Goal: Task Accomplishment & Management: Manage account settings

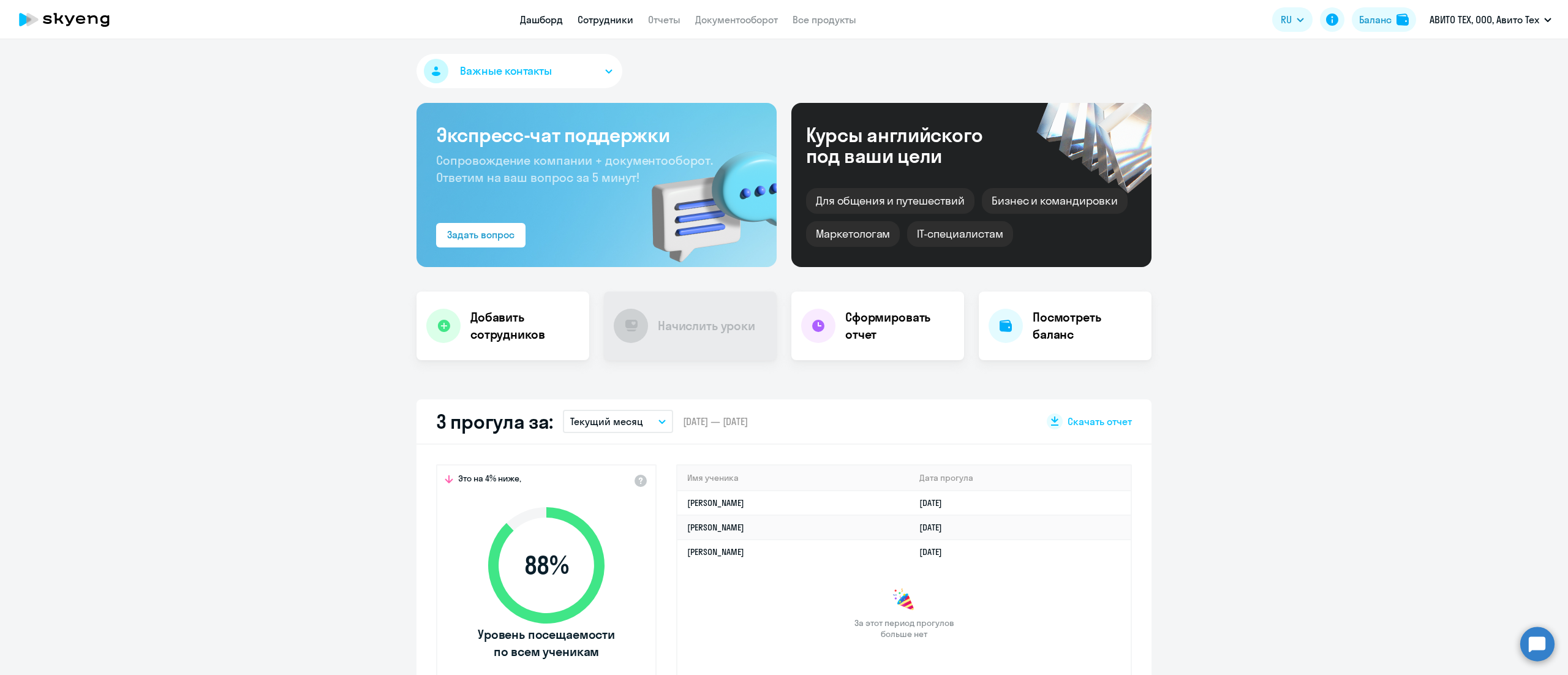
click at [591, 22] on link "Сотрудники" at bounding box center [605, 19] width 56 height 12
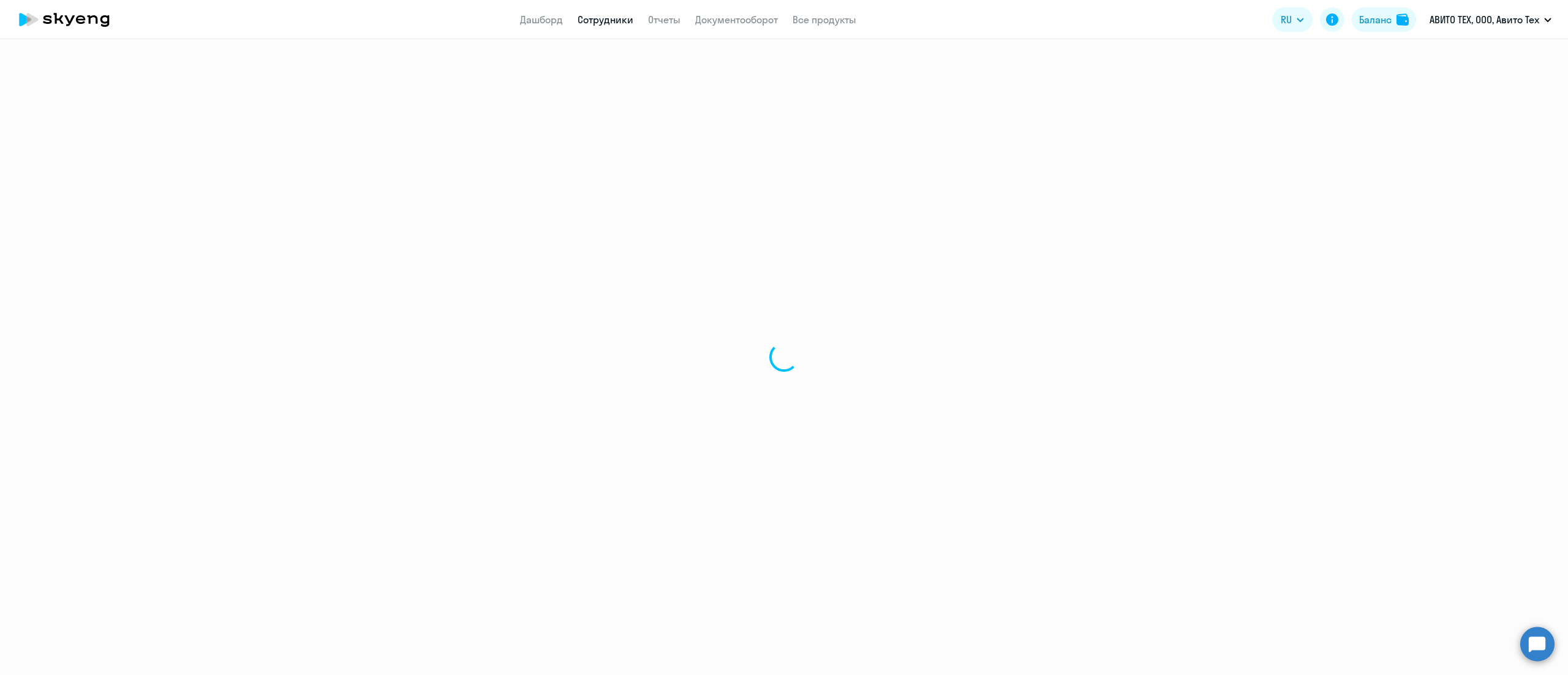
select select "30"
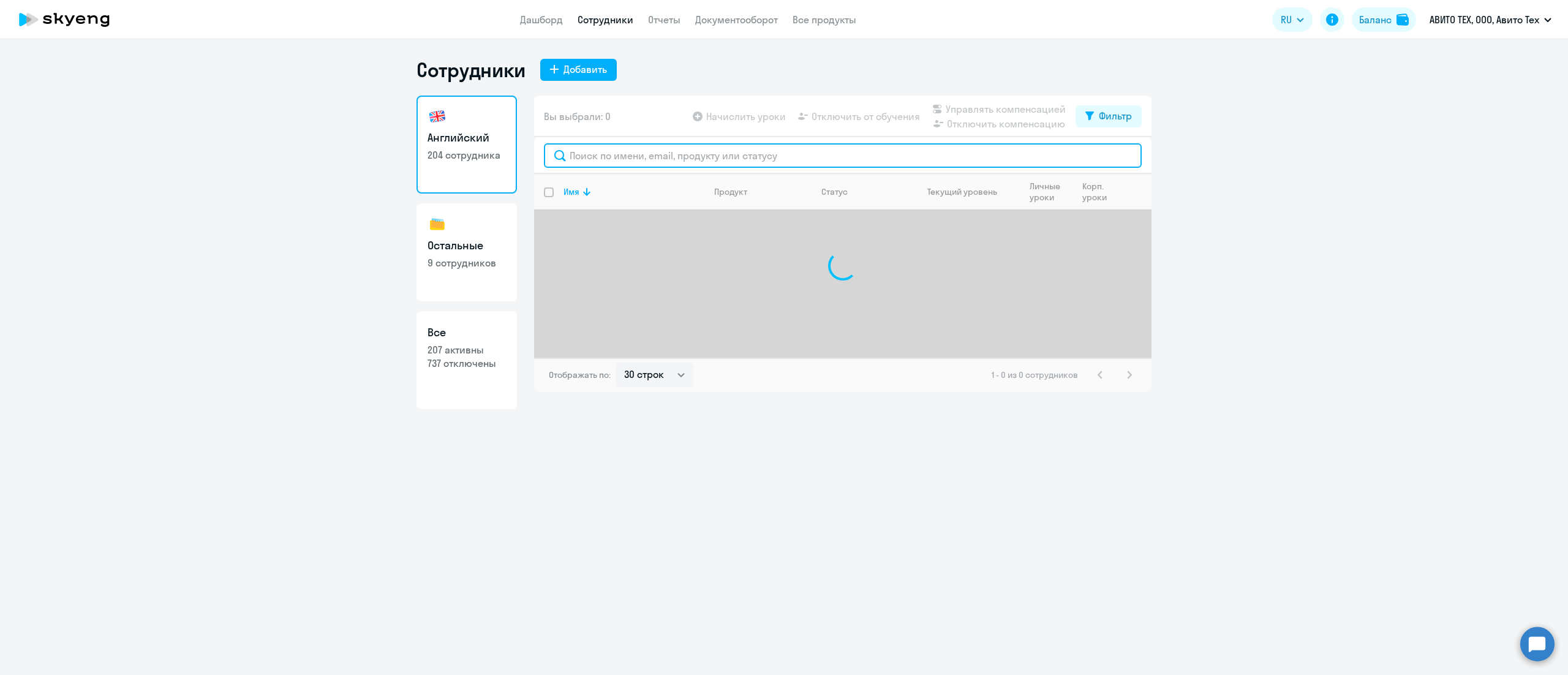
click at [672, 161] on input "text" at bounding box center [843, 156] width 598 height 25
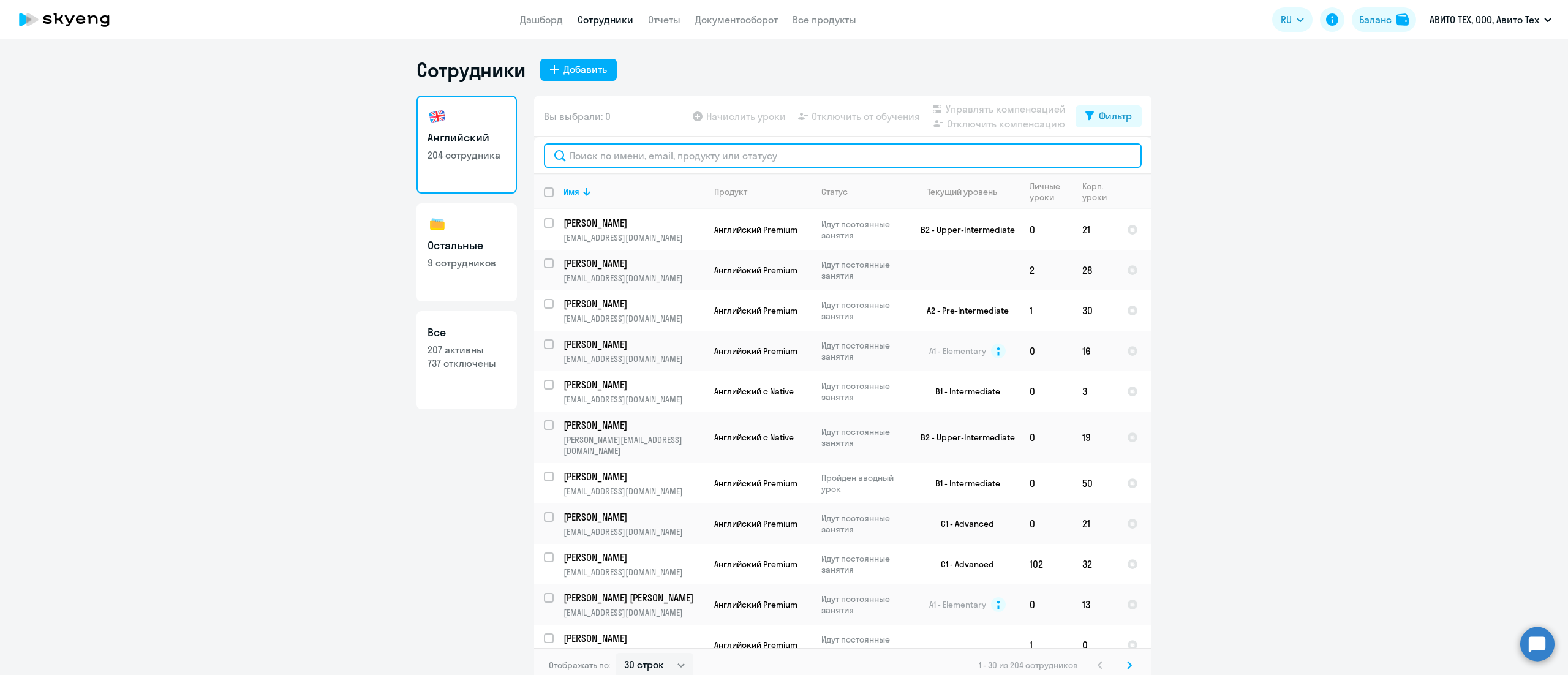
paste input "[PERSON_NAME]"
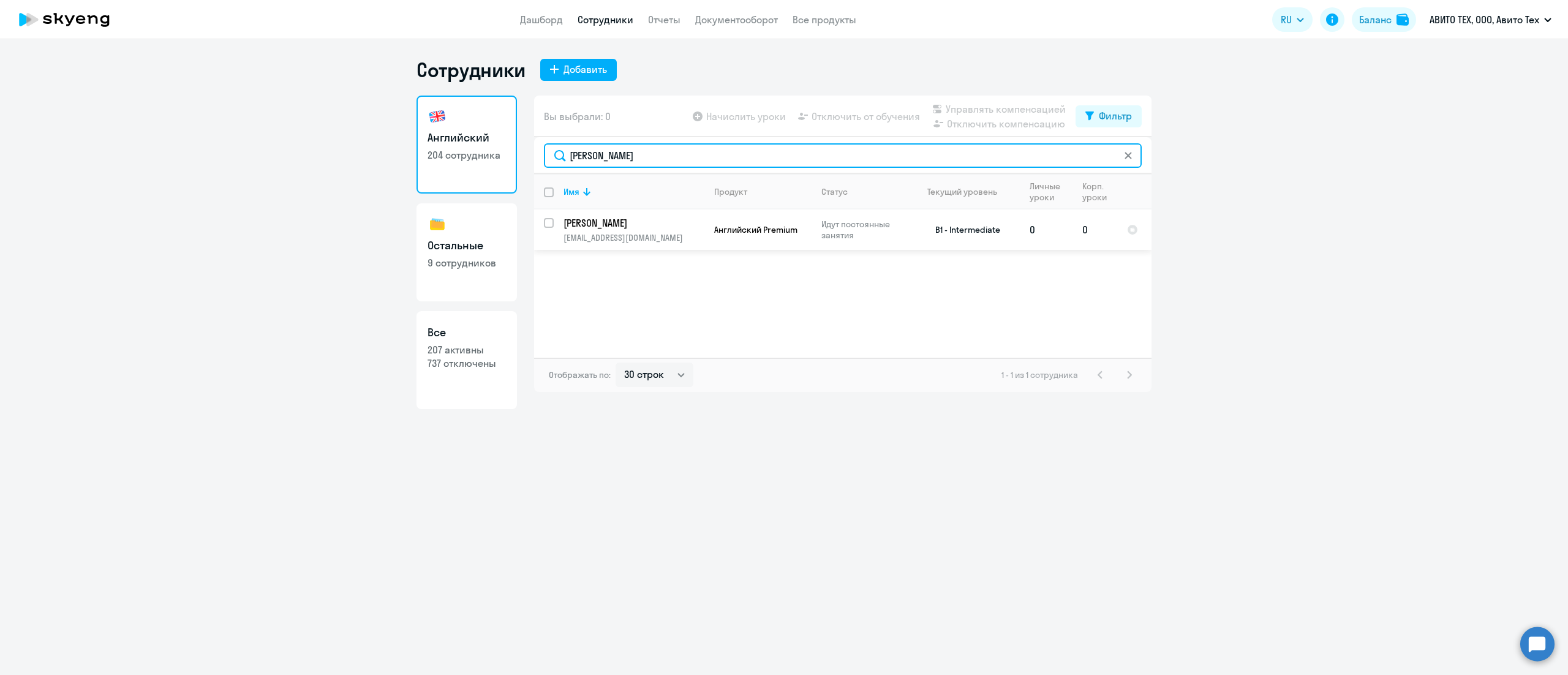
type input "[PERSON_NAME]"
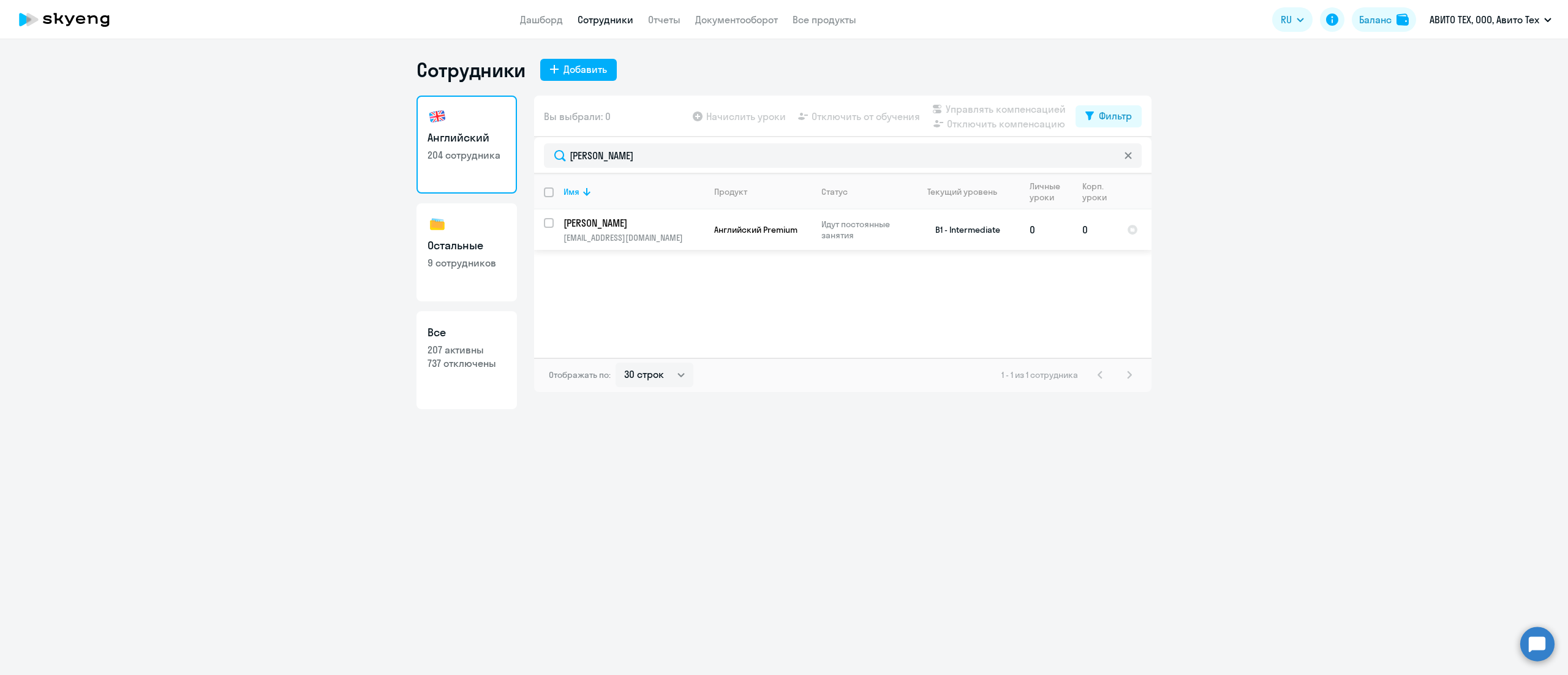
click at [551, 224] on input "select row 14969343" at bounding box center [556, 231] width 25 height 25
checkbox input "true"
click at [885, 115] on span "Отключить от обучения" at bounding box center [866, 116] width 108 height 14
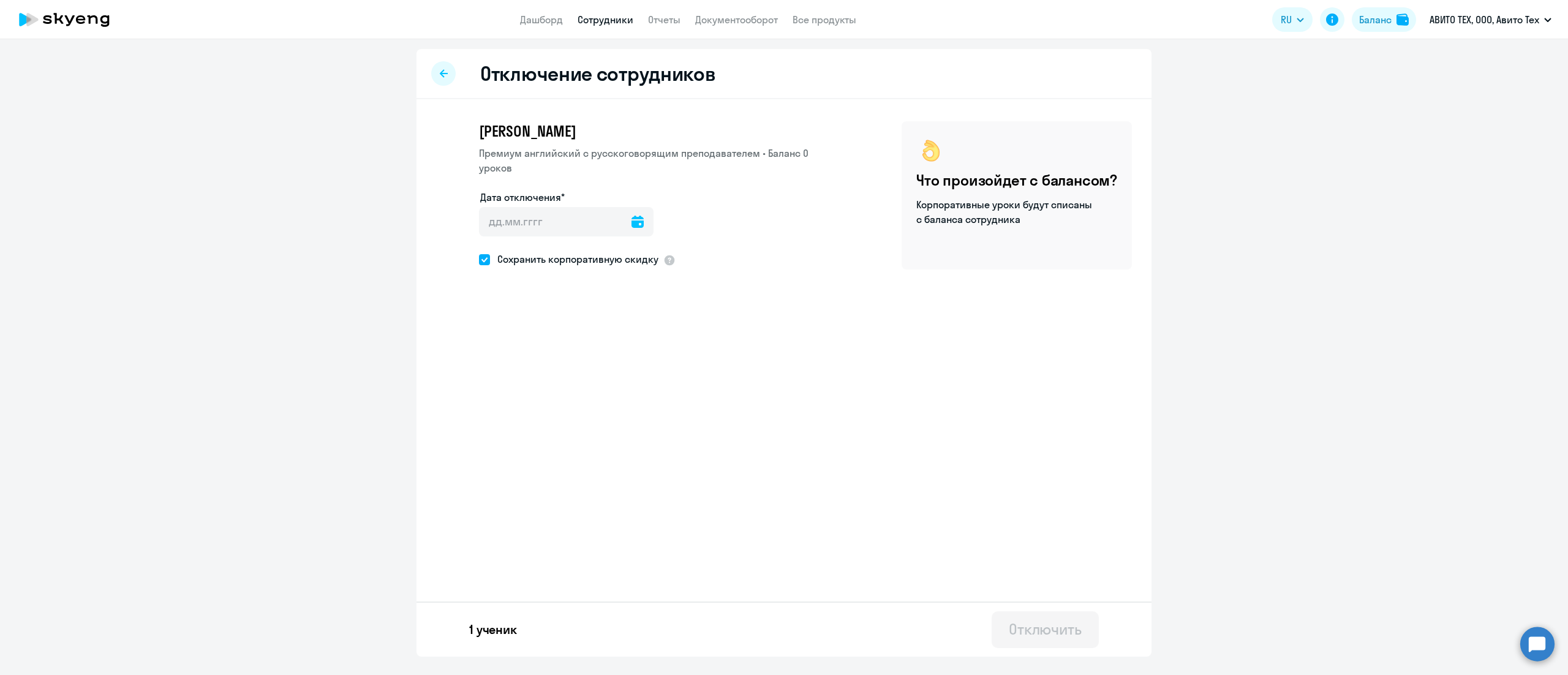
click at [543, 261] on span "Сохранить корпоративную скидку" at bounding box center [573, 258] width 168 height 14
click at [479, 260] on input "Сохранить корпоративную скидку" at bounding box center [478, 259] width 1 height 1
checkbox input "false"
click at [637, 218] on input "Дата отключения*" at bounding box center [567, 221] width 175 height 29
click at [631, 219] on icon at bounding box center [637, 221] width 12 height 12
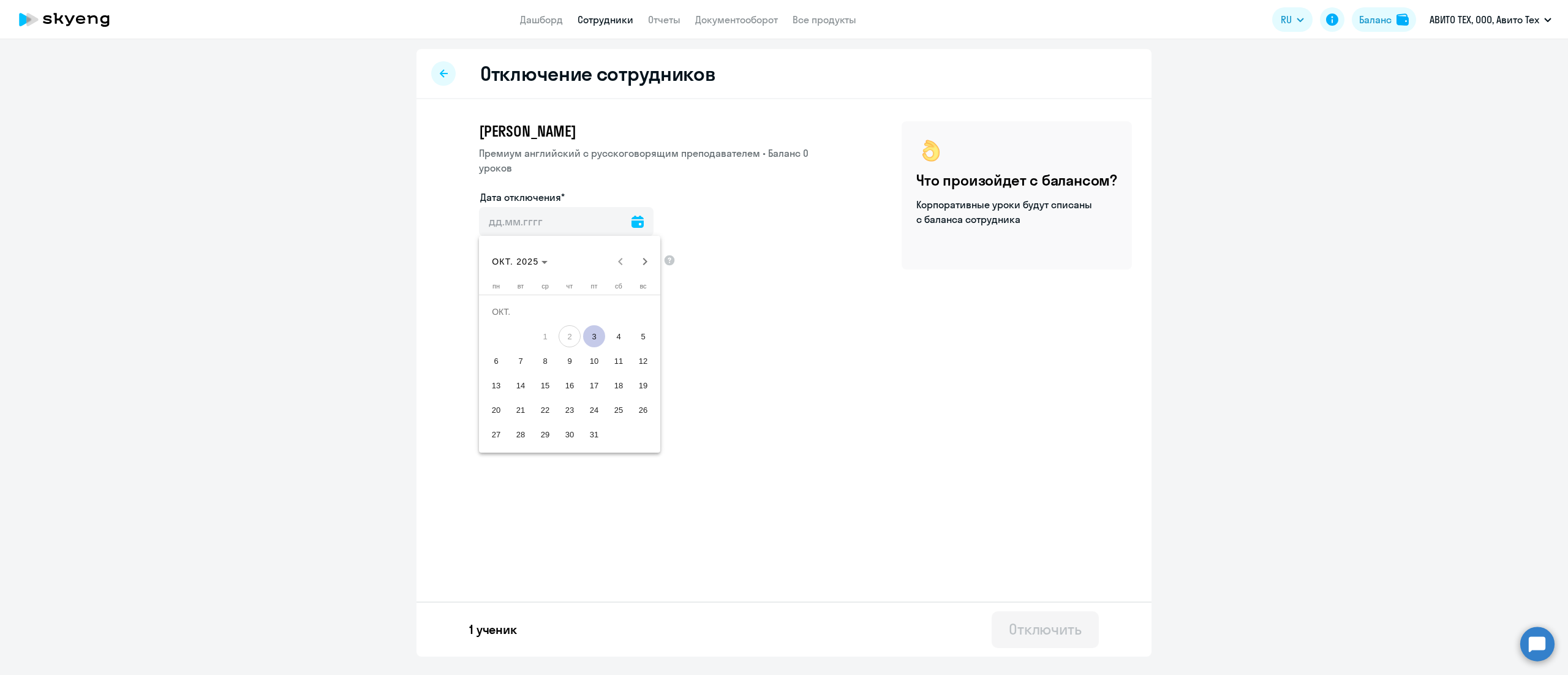
click at [617, 360] on span "11" at bounding box center [618, 360] width 22 height 22
type input "[DATE]"
click at [1022, 628] on div "Отключить" at bounding box center [1045, 628] width 73 height 20
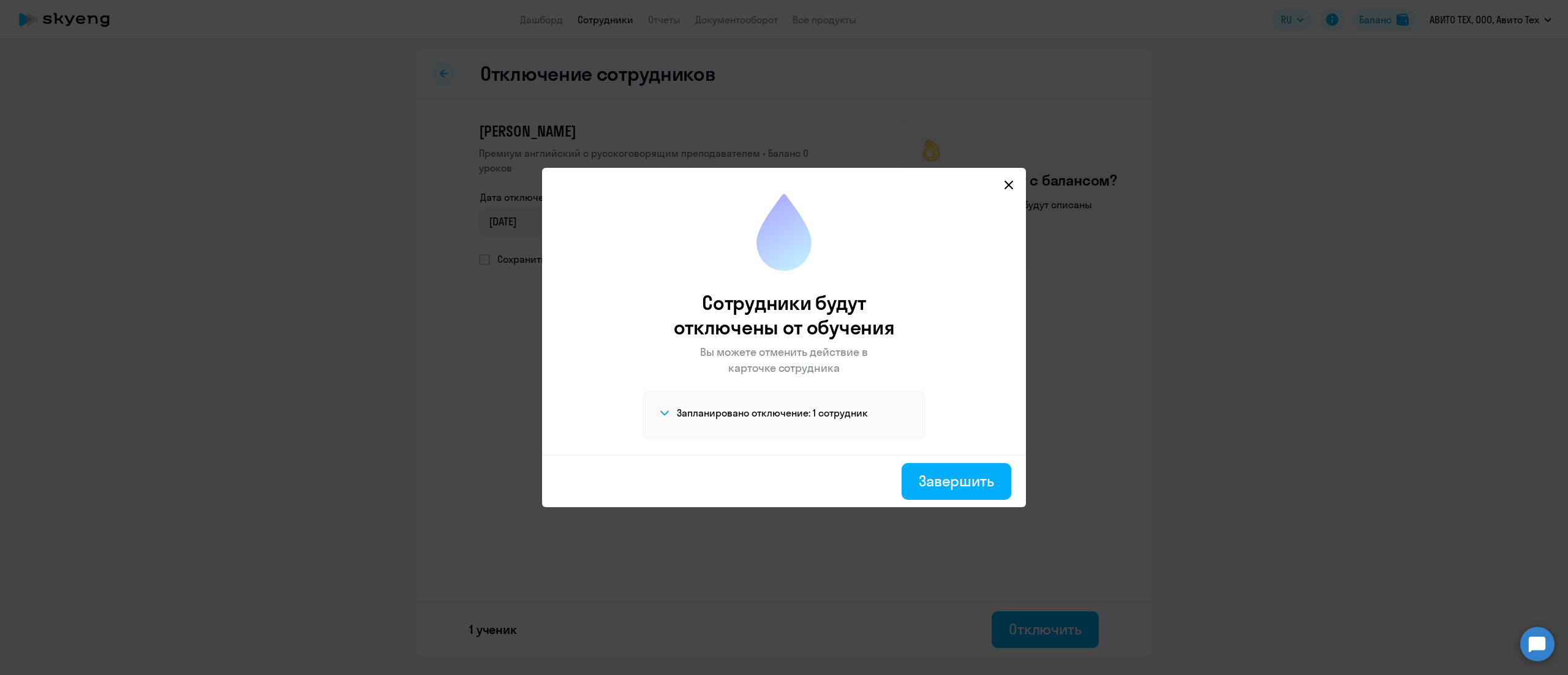
click at [771, 419] on h4 "Запланировано отключение: 1 сотрудник" at bounding box center [772, 413] width 191 height 13
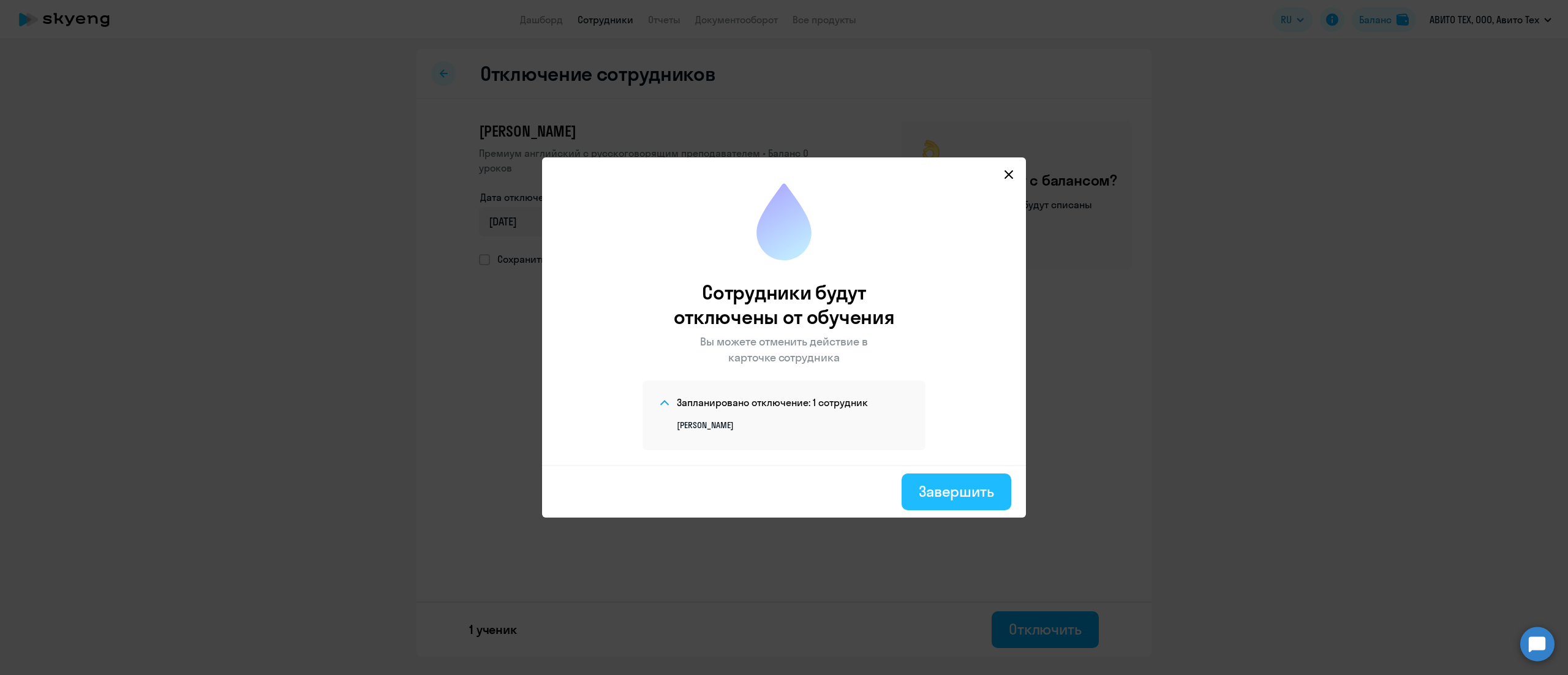
click at [942, 492] on div "Завершить" at bounding box center [956, 491] width 75 height 20
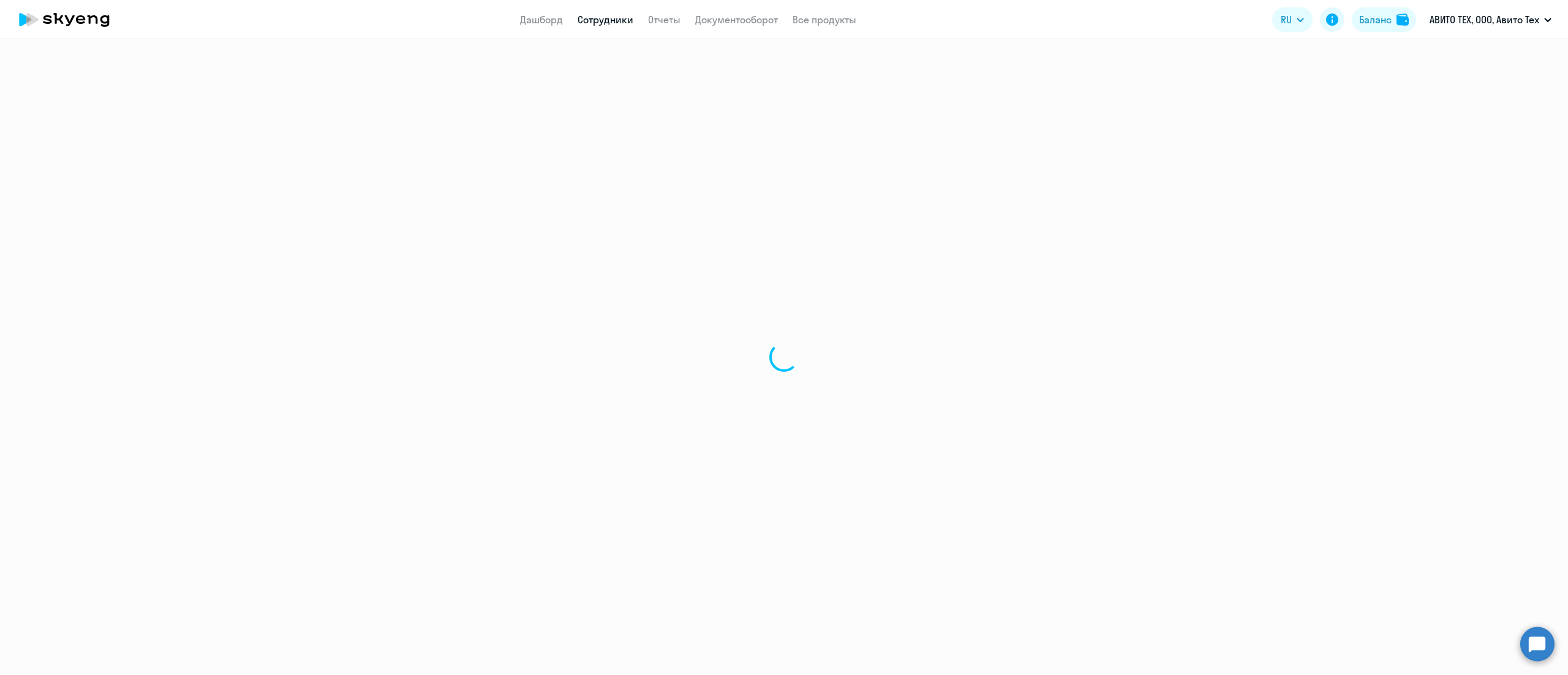
select select "30"
